Goal: Book appointment/travel/reservation

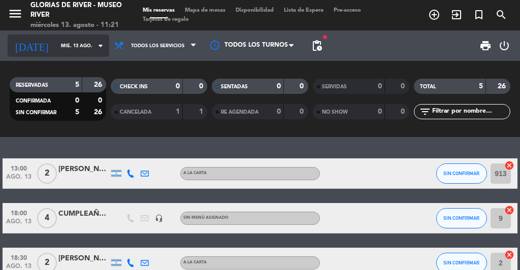
click at [98, 49] on icon "arrow_drop_down" at bounding box center [100, 46] width 12 height 12
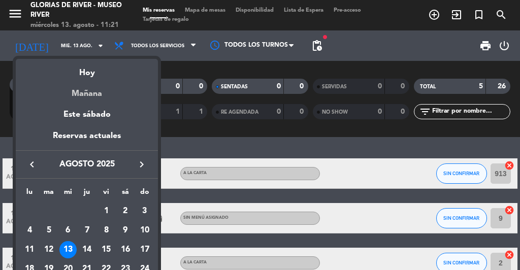
click at [92, 92] on div "Mañana" at bounding box center [87, 90] width 142 height 21
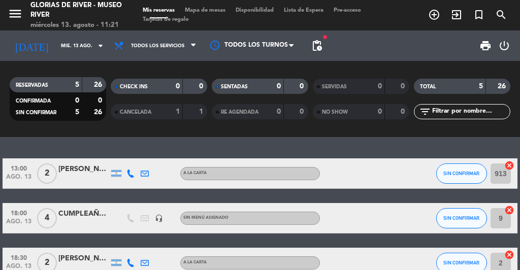
type input "jue. 14 ago."
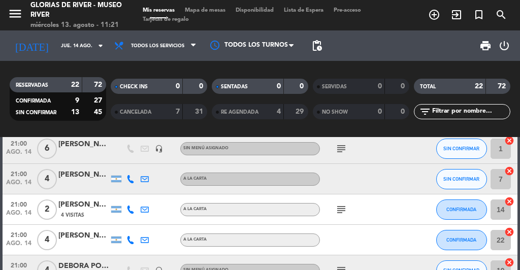
scroll to position [296, 0]
click at [81, 177] on div "[PERSON_NAME]" at bounding box center [83, 175] width 51 height 12
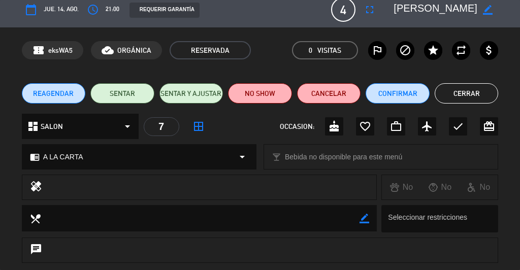
scroll to position [0, 0]
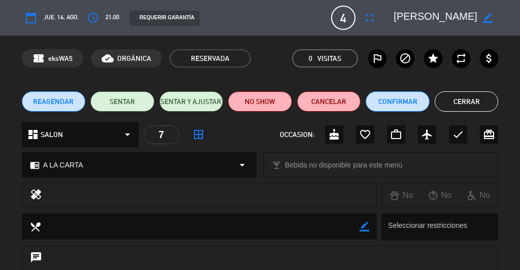
click at [199, 136] on icon "border_all" at bounding box center [199, 135] width 12 height 12
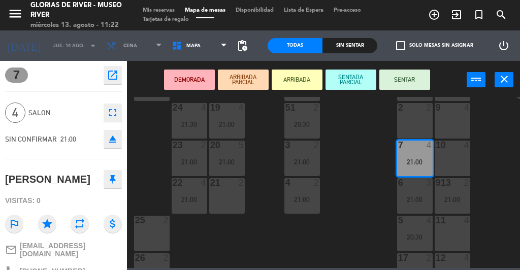
scroll to position [51, 0]
click at [220, 198] on div "21 2" at bounding box center [227, 195] width 36 height 36
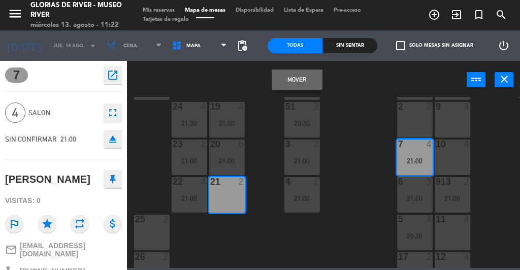
click at [302, 82] on button "Mover" at bounding box center [297, 80] width 51 height 20
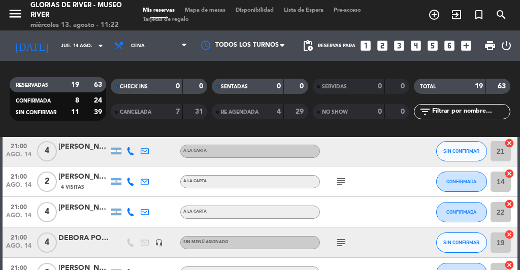
scroll to position [192, 0]
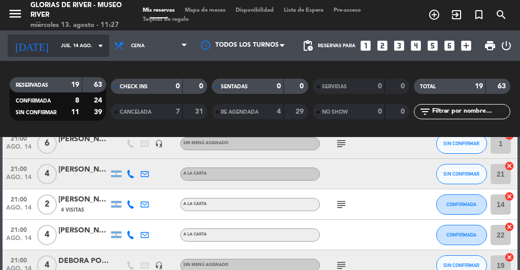
click at [94, 44] on icon "arrow_drop_down" at bounding box center [100, 46] width 12 height 12
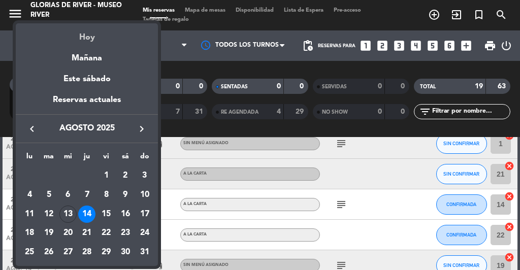
click at [85, 37] on div "Hoy" at bounding box center [87, 33] width 142 height 21
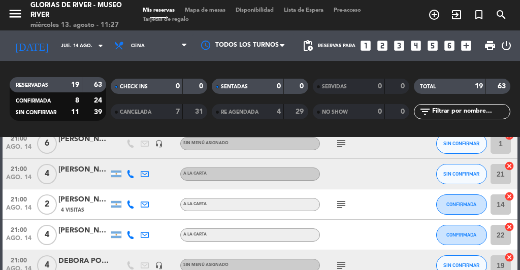
type input "mié. 13 ago."
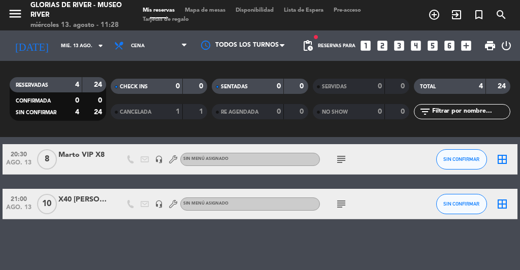
click at [383, 48] on icon "looks_two" at bounding box center [382, 45] width 13 height 13
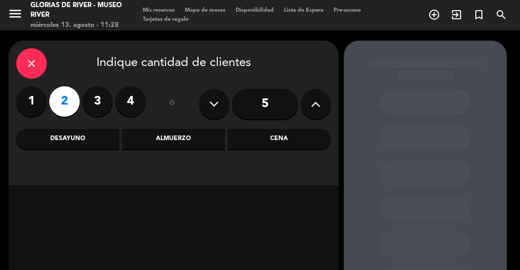
click at [166, 140] on div "Almuerzo" at bounding box center [173, 139] width 103 height 20
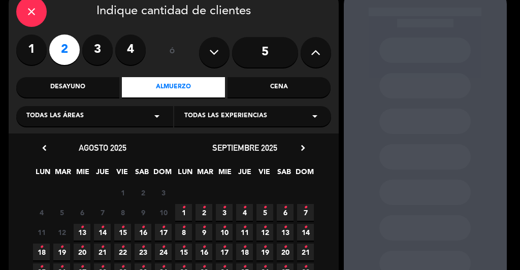
scroll to position [54, 0]
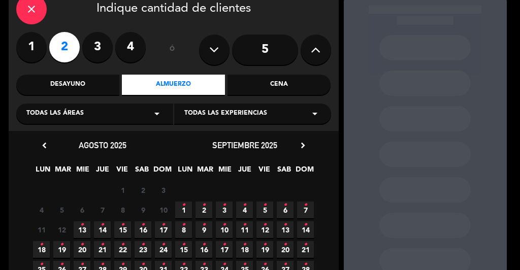
click at [80, 229] on icon "•" at bounding box center [82, 225] width 4 height 16
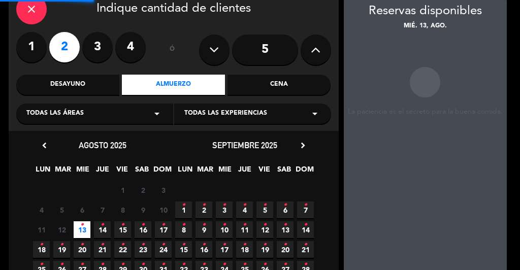
scroll to position [41, 0]
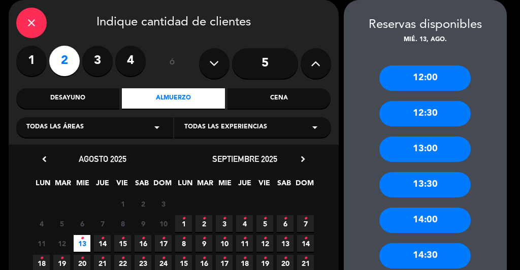
click at [429, 159] on div "13:00" at bounding box center [425, 149] width 91 height 25
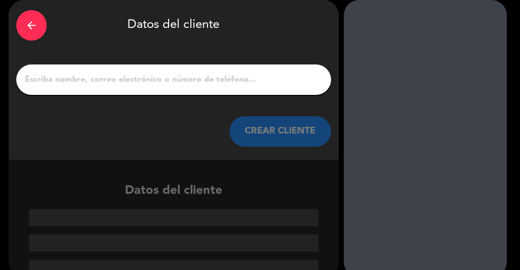
click at [152, 92] on div at bounding box center [173, 80] width 315 height 30
click at [147, 85] on input "1" at bounding box center [174, 80] width 300 height 14
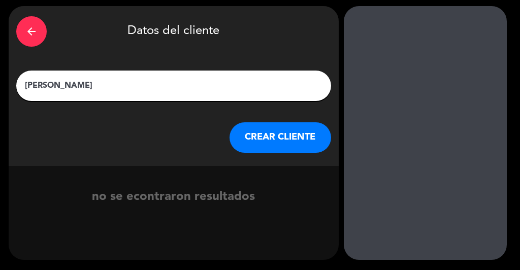
scroll to position [35, 0]
type input "[PERSON_NAME]"
click at [277, 140] on button "CREAR CLIENTE" at bounding box center [281, 137] width 102 height 30
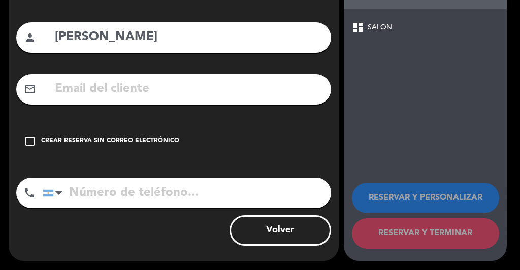
scroll to position [84, 0]
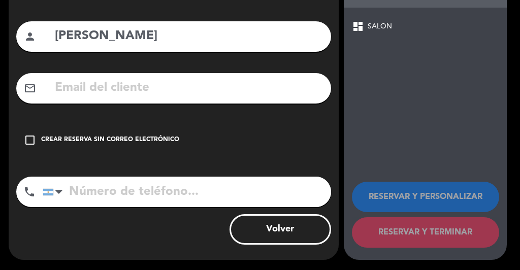
click at [28, 144] on icon "check_box_outline_blank" at bounding box center [30, 140] width 12 height 12
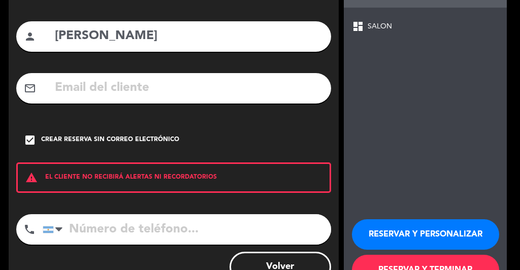
click at [425, 263] on button "RESERVAR Y TERMINAR" at bounding box center [425, 270] width 147 height 30
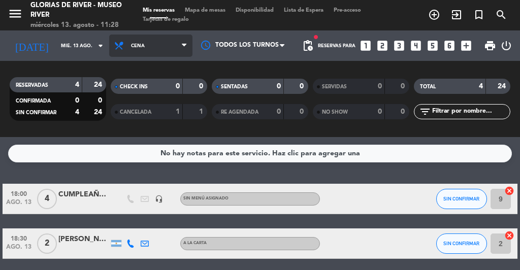
click at [147, 45] on span "Cena" at bounding box center [150, 46] width 83 height 22
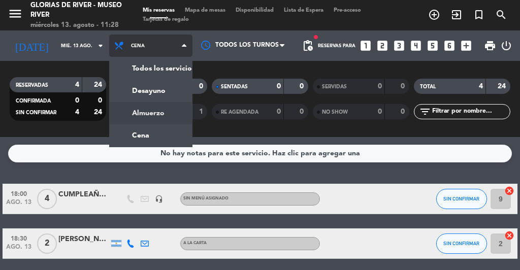
click at [137, 116] on div "menu Glorias de River - Museo River miércoles 13. agosto - 11:28 Mis reservas M…" at bounding box center [260, 68] width 520 height 137
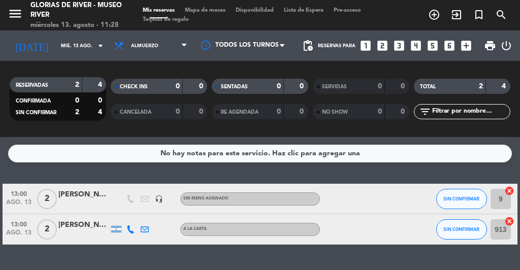
click at [85, 195] on div "[PERSON_NAME]" at bounding box center [83, 195] width 51 height 12
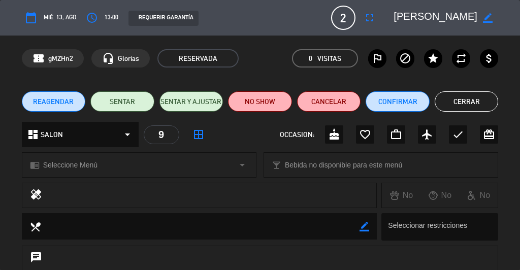
click at [198, 136] on icon "border_all" at bounding box center [199, 135] width 12 height 12
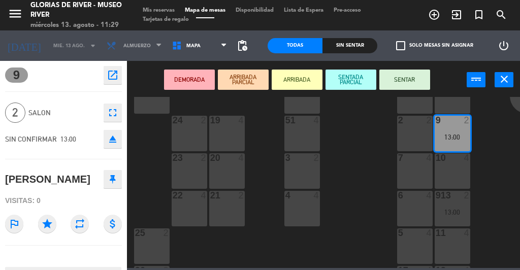
scroll to position [42, 0]
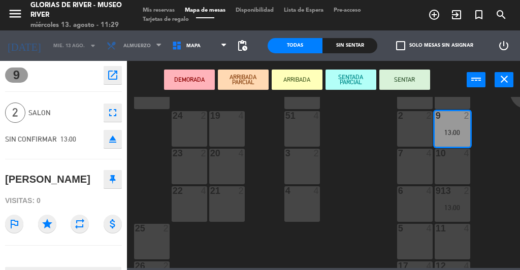
click at [231, 201] on div "21 2" at bounding box center [227, 204] width 36 height 36
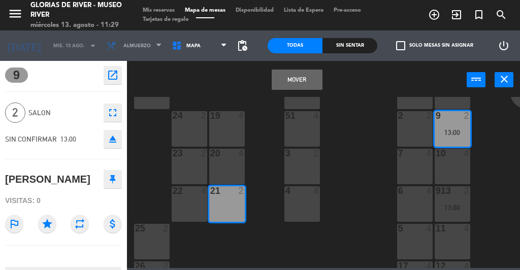
click at [301, 79] on button "Mover" at bounding box center [297, 80] width 51 height 20
